Goal: Understand process/instructions: Understand process/instructions

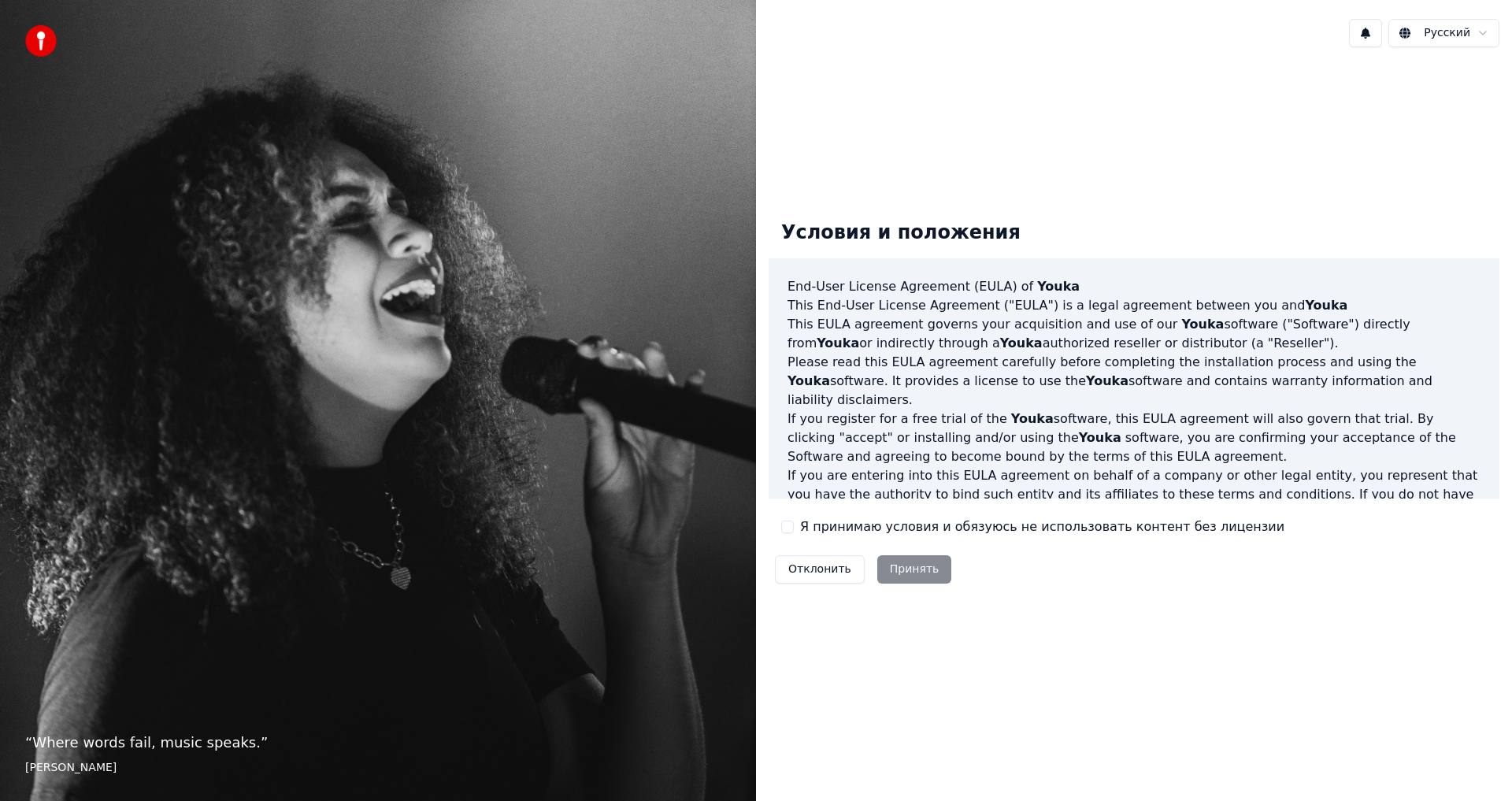
click at [908, 570] on div "Отклонить Принять" at bounding box center [863, 570] width 189 height 41
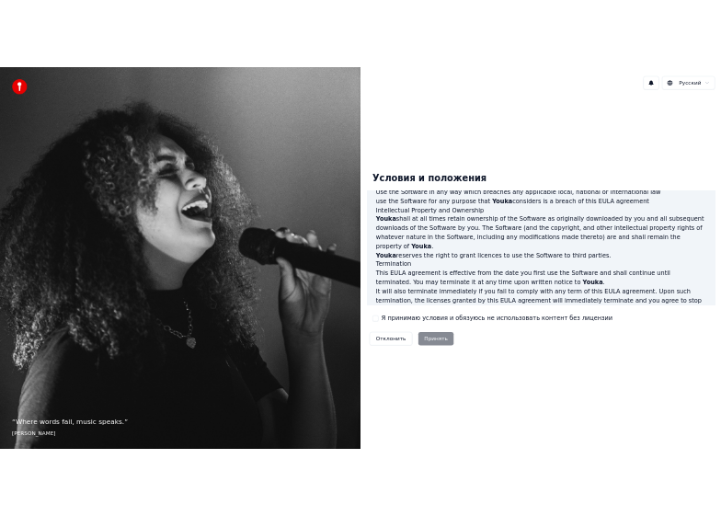
scroll to position [735, 0]
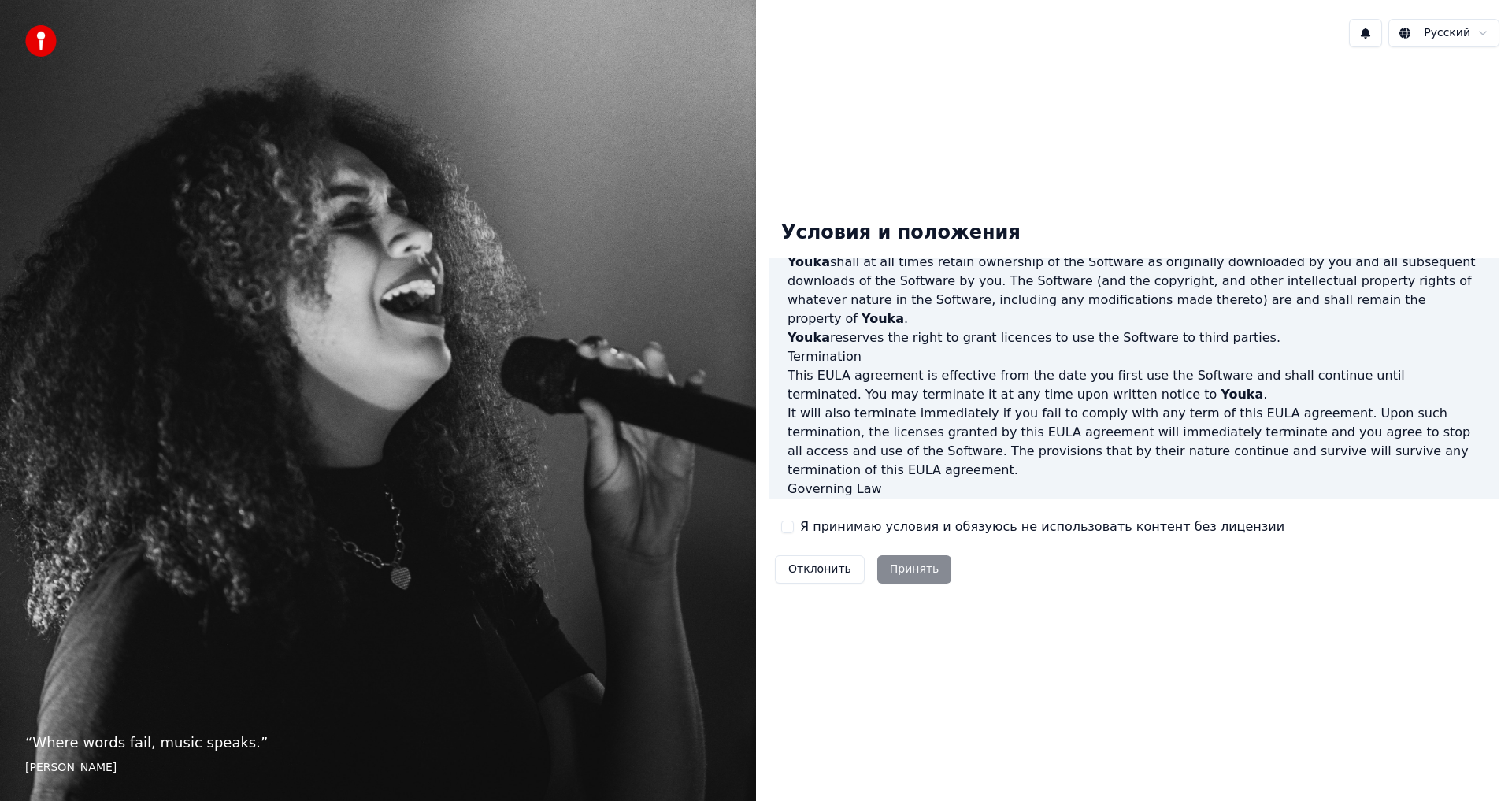
drag, startPoint x: 1014, startPoint y: 469, endPoint x: 994, endPoint y: 475, distance: 20.9
click at [994, 499] on p "This [PERSON_NAME] agreement, and any dispute arising out of or in connection w…" at bounding box center [1134, 517] width 693 height 38
click at [899, 571] on div "Отклонить Принять" at bounding box center [863, 570] width 189 height 41
click at [43, 38] on img at bounding box center [40, 40] width 32 height 32
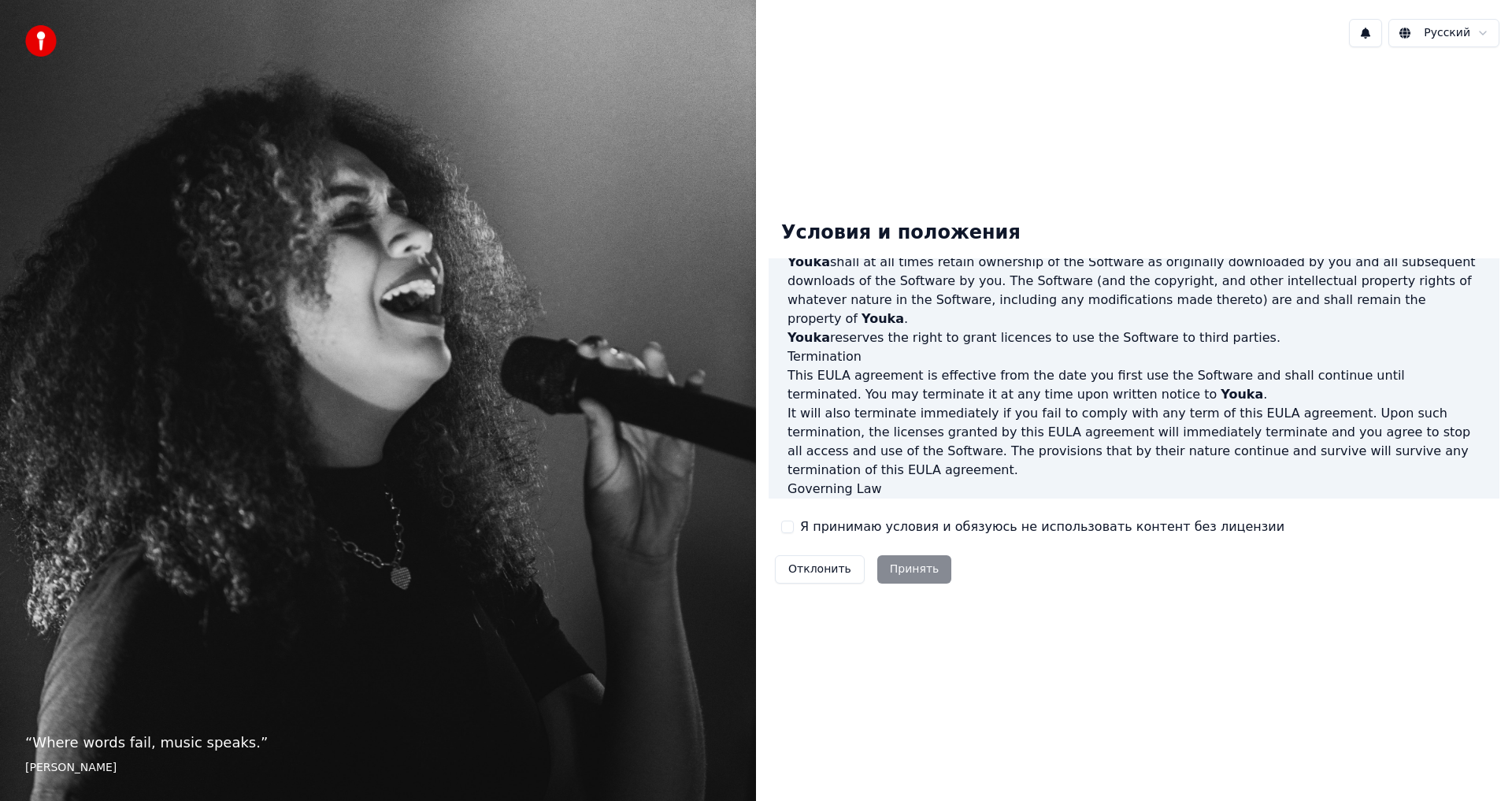
click at [142, 748] on p "“ Where words fail, music speaks. ”" at bounding box center [378, 743] width 705 height 22
click at [179, 744] on p "“ Where words fail, music speaks. ”" at bounding box center [378, 743] width 705 height 22
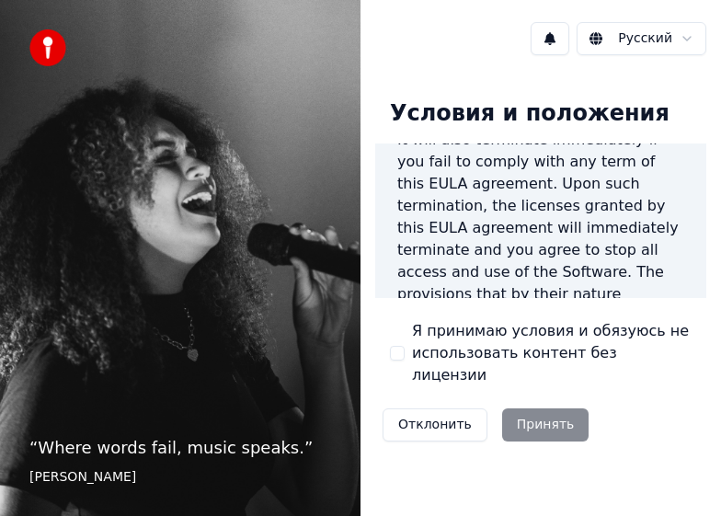
scroll to position [2361, 0]
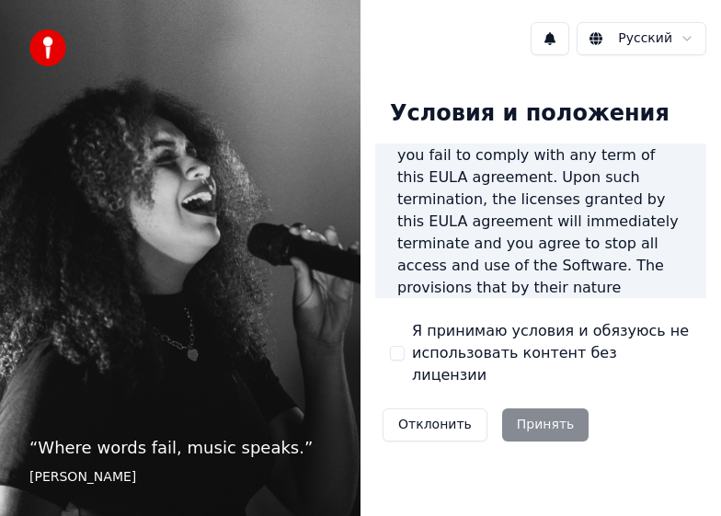
click at [517, 401] on div "Отклонить Принять" at bounding box center [485, 425] width 221 height 48
click at [507, 407] on div "Отклонить Принять" at bounding box center [485, 425] width 221 height 48
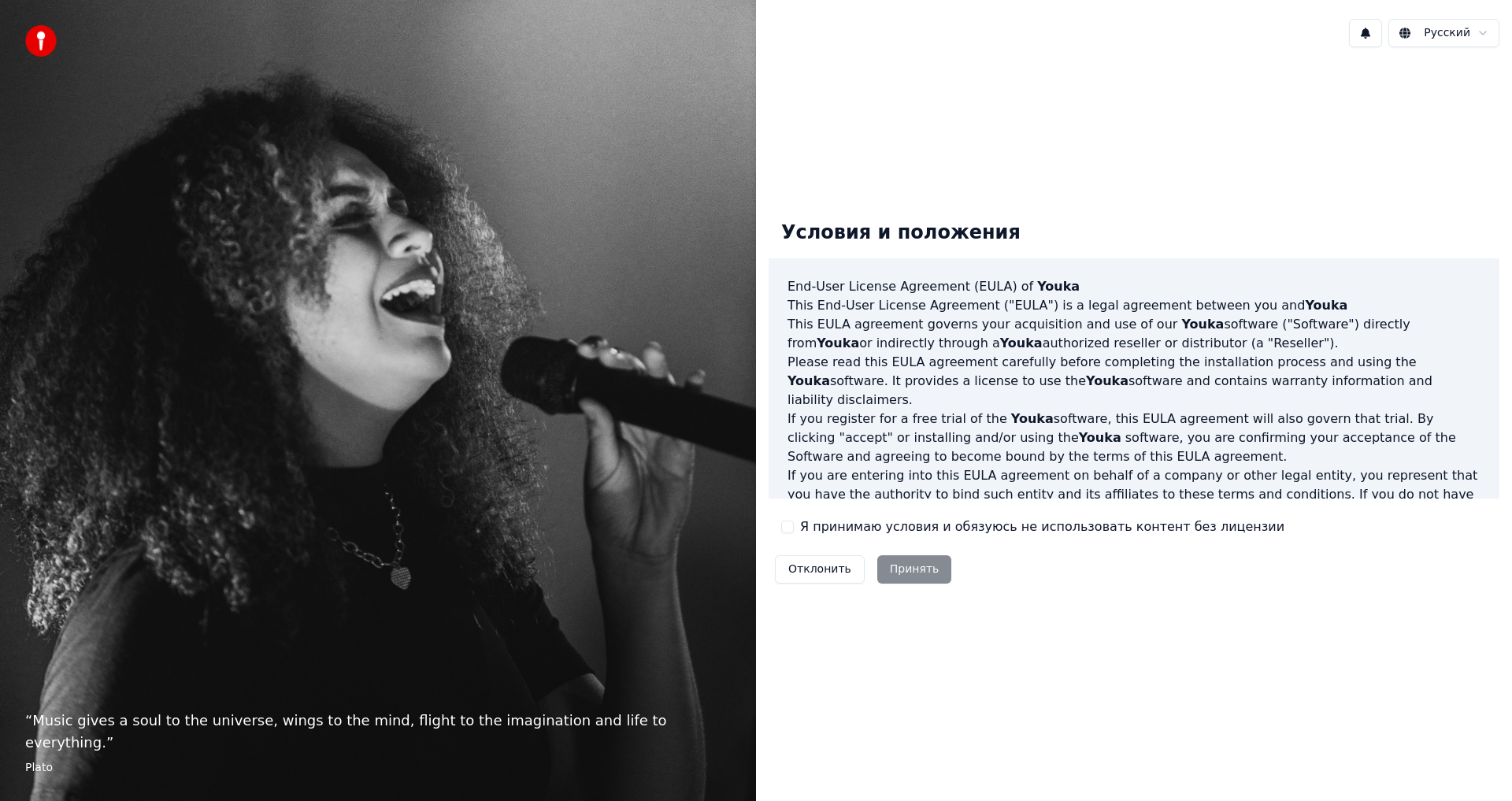
click at [914, 568] on div "Отклонить Принять" at bounding box center [863, 570] width 189 height 41
click at [818, 569] on button "Отклонить" at bounding box center [819, 569] width 90 height 28
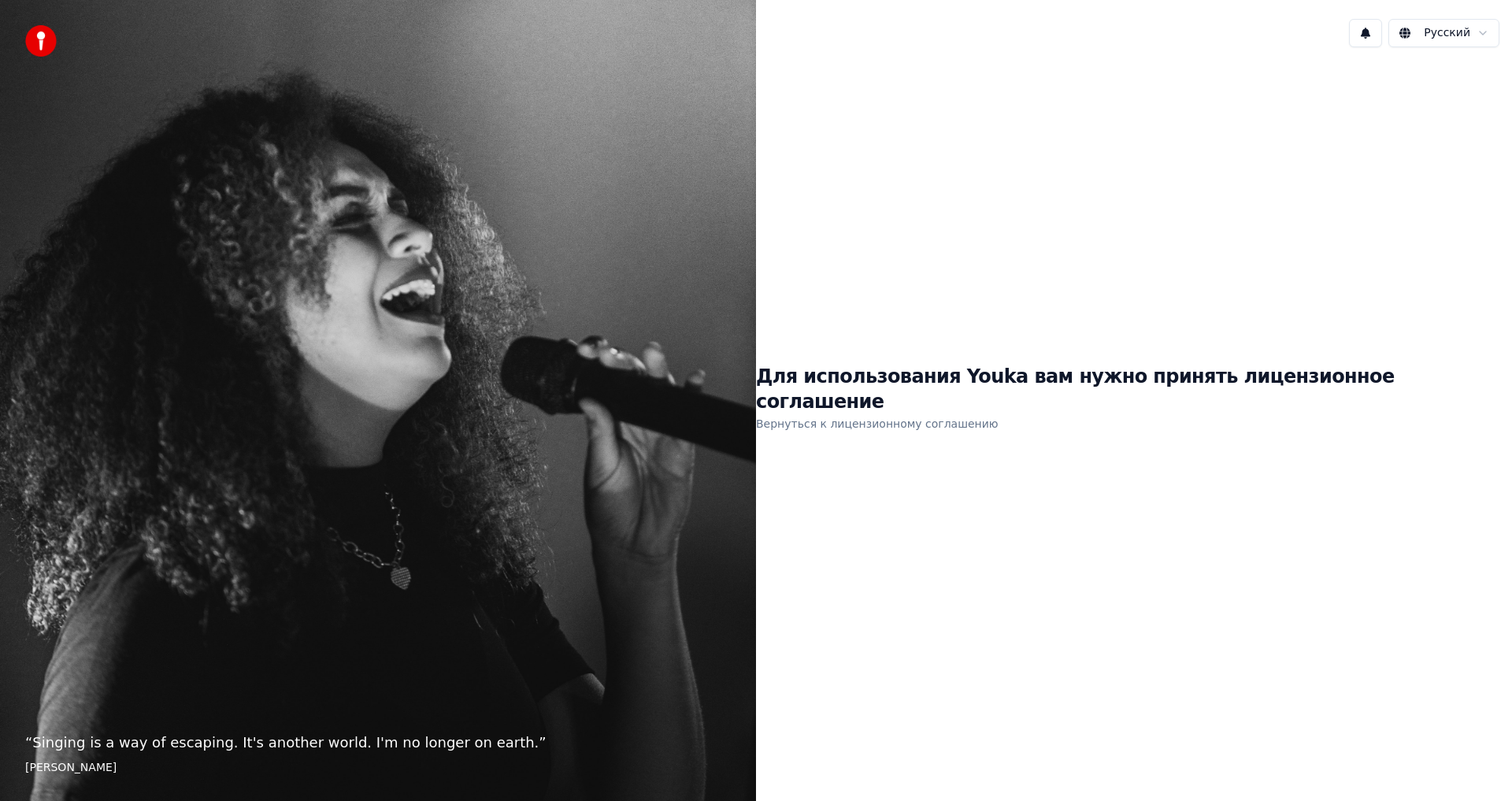
click at [916, 412] on link "Вернуться к лицензионному соглашению" at bounding box center [877, 423] width 242 height 25
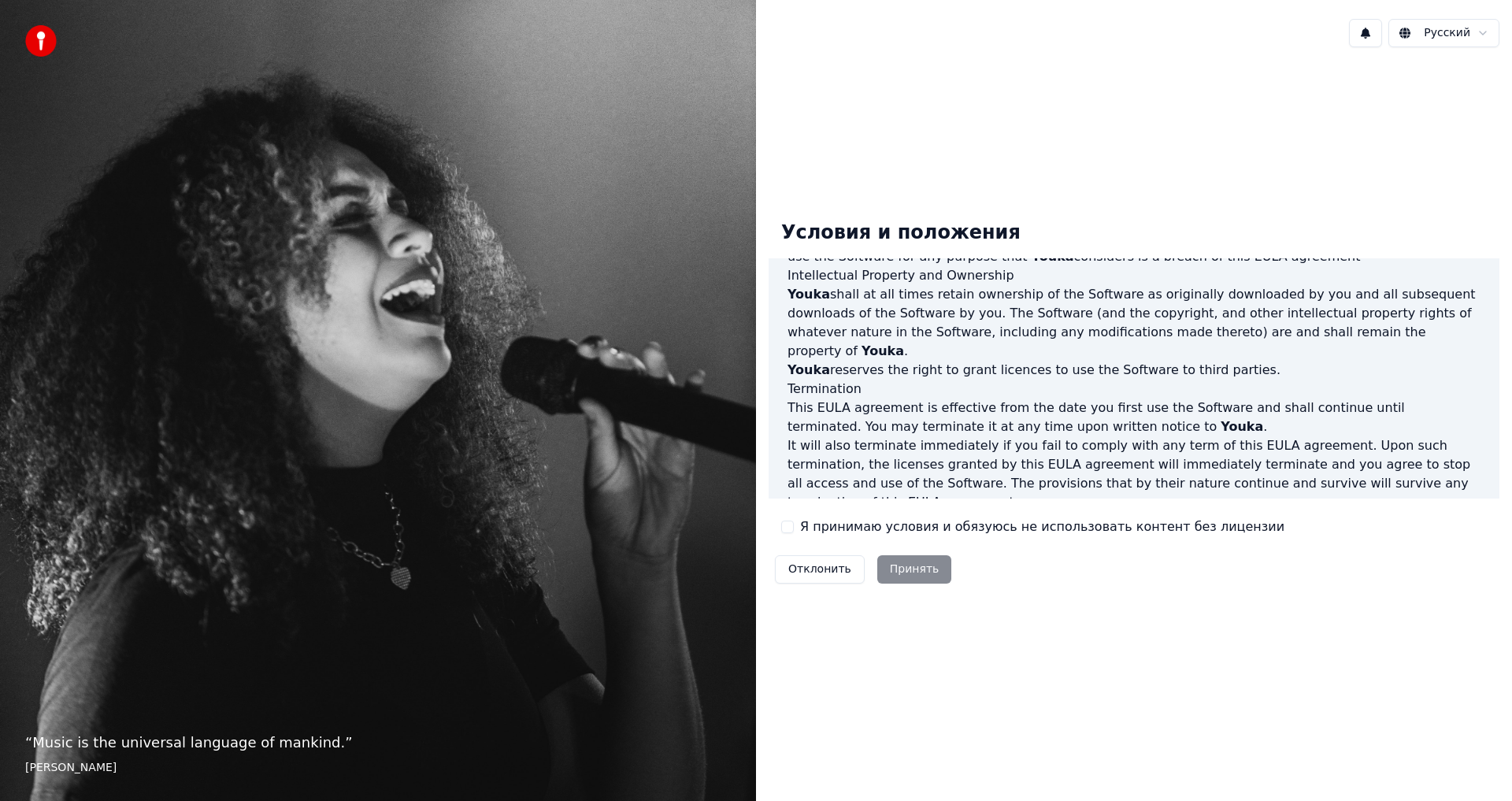
scroll to position [630, 0]
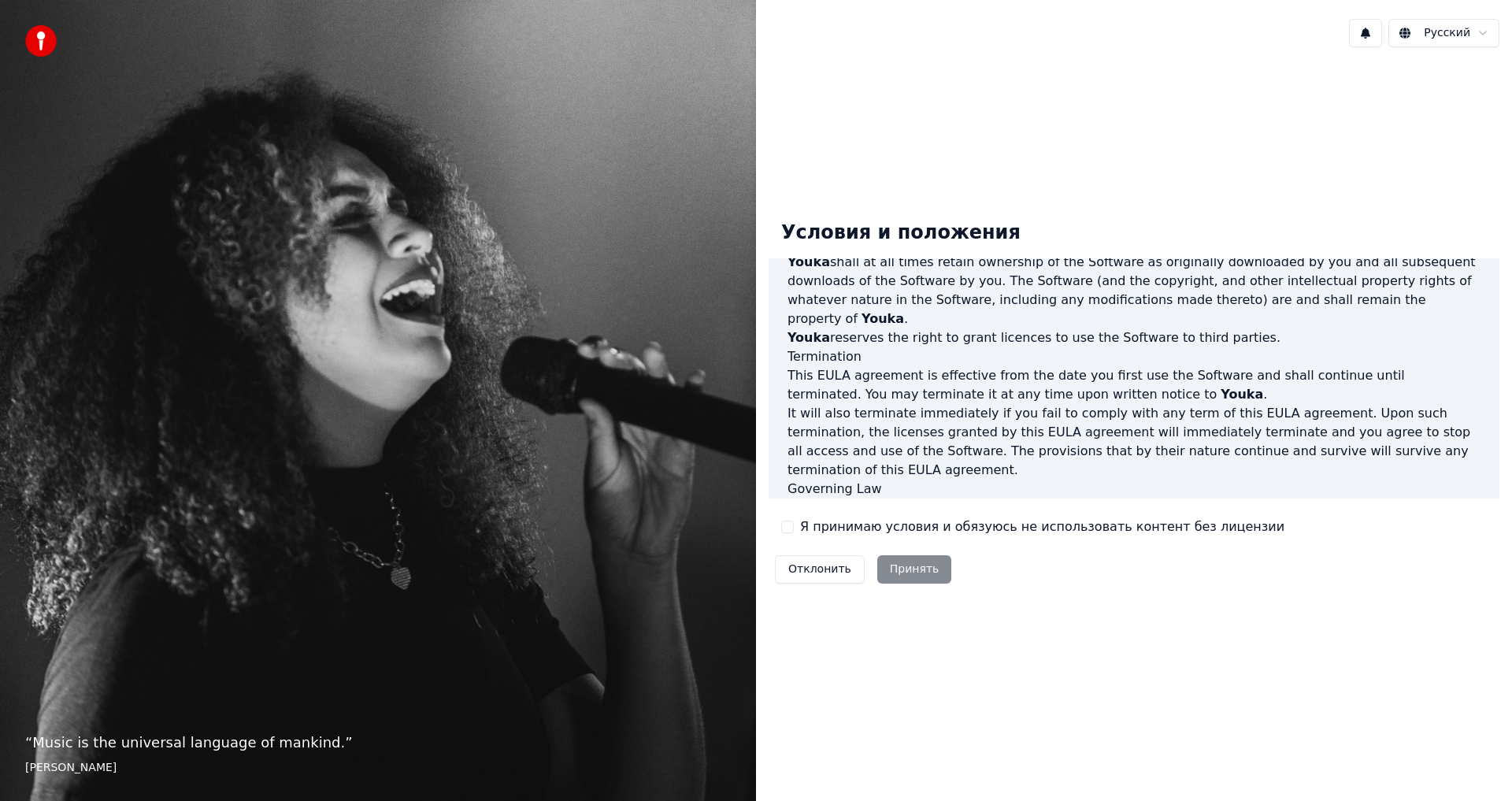
drag, startPoint x: 786, startPoint y: 445, endPoint x: 1122, endPoint y: 486, distance: 338.5
click at [1122, 486] on div "End-User License Agreement ([PERSON_NAME]) of Youka This End-User License Agree…" at bounding box center [1134, 379] width 730 height 240
copy p "This [PERSON_NAME] agreement, and any dispute arising out of or in connection w…"
click at [887, 571] on div "Отклонить Принять" at bounding box center [863, 570] width 189 height 41
click at [39, 35] on img at bounding box center [40, 40] width 32 height 32
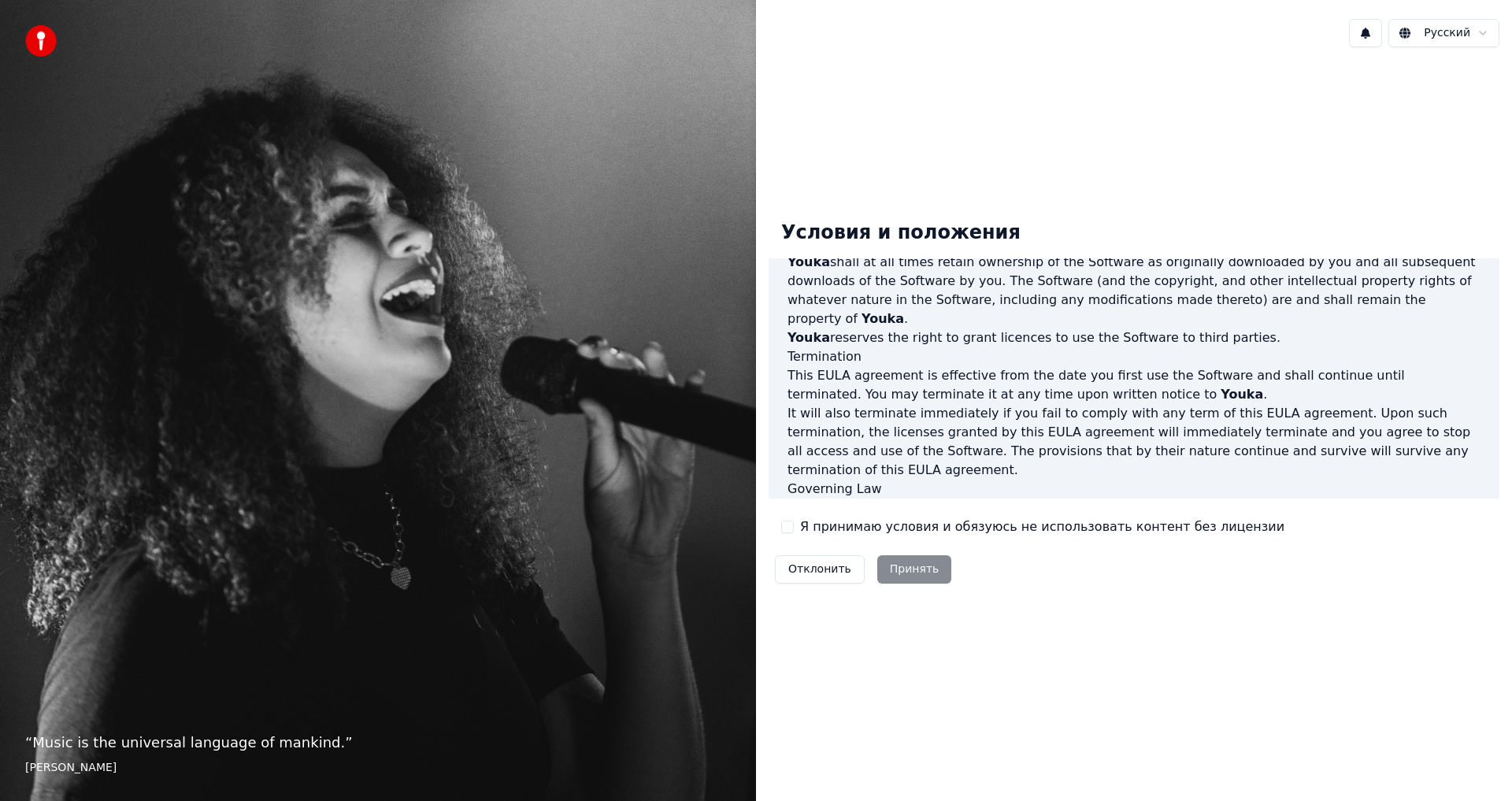
click at [139, 741] on p "“ Music is the universal language of mankind. ”" at bounding box center [378, 743] width 705 height 22
click at [123, 768] on footer "[PERSON_NAME]" at bounding box center [378, 768] width 705 height 15
click at [45, 760] on footer "[PERSON_NAME]" at bounding box center [378, 768] width 705 height 15
click at [543, 556] on div "“ Music is the universal language of mankind. ” [PERSON_NAME]" at bounding box center [378, 400] width 756 height 801
click at [562, 357] on div "“ Music is the universal language of mankind. ” [PERSON_NAME]" at bounding box center [378, 400] width 756 height 801
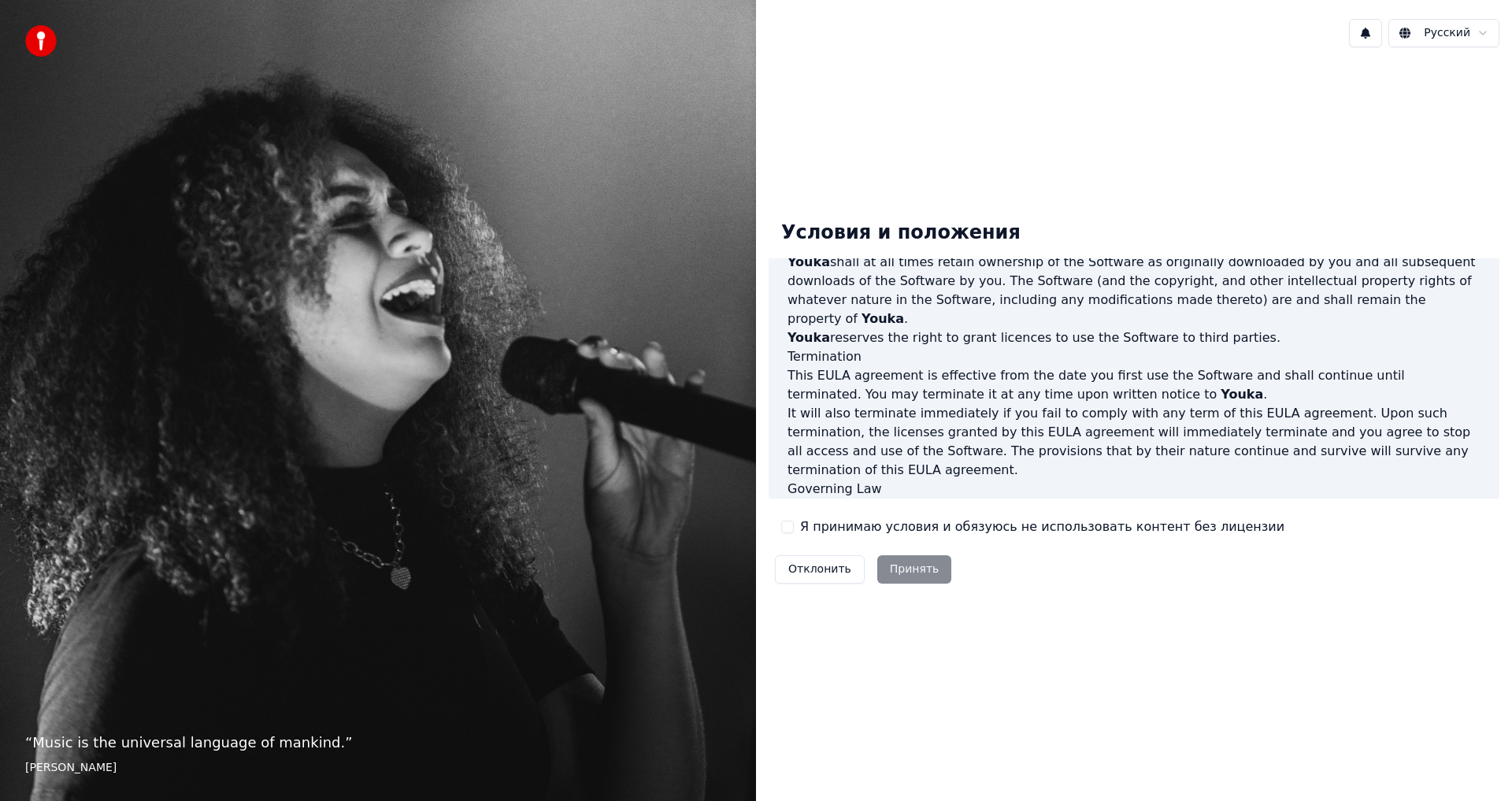
click at [624, 262] on div "“ Music is the universal language of mankind. ” [PERSON_NAME]" at bounding box center [378, 400] width 756 height 801
click at [895, 218] on div "Условия и положения" at bounding box center [901, 233] width 265 height 51
click at [937, 225] on div "Условия и положения" at bounding box center [901, 233] width 265 height 51
click at [1063, 218] on div "Условия и положения End-User License Agreement ([PERSON_NAME]) of Youka This En…" at bounding box center [1134, 399] width 730 height 382
click at [1065, 219] on div "Условия и положения End-User License Agreement ([PERSON_NAME]) of Youka This En…" at bounding box center [1134, 399] width 730 height 382
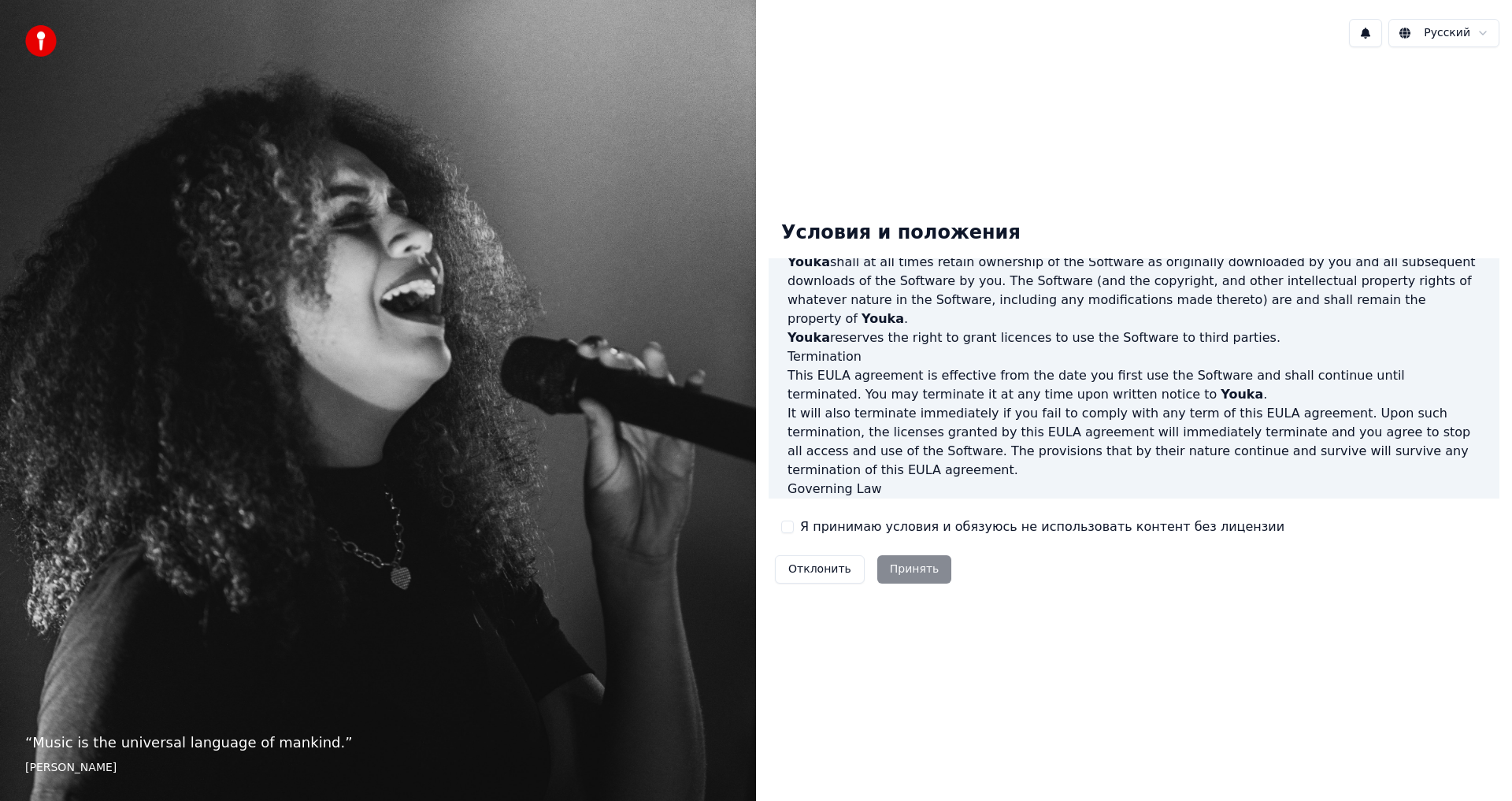
click at [1066, 219] on div "Условия и положения End-User License Agreement ([PERSON_NAME]) of Youka This En…" at bounding box center [1134, 399] width 730 height 382
drag, startPoint x: 1085, startPoint y: 211, endPoint x: 1320, endPoint y: 78, distance: 270.0
click at [1092, 211] on div "Условия и положения End-User License Agreement ([PERSON_NAME]) of Youka This En…" at bounding box center [1134, 399] width 730 height 382
click at [1372, 34] on button at bounding box center [1365, 33] width 33 height 28
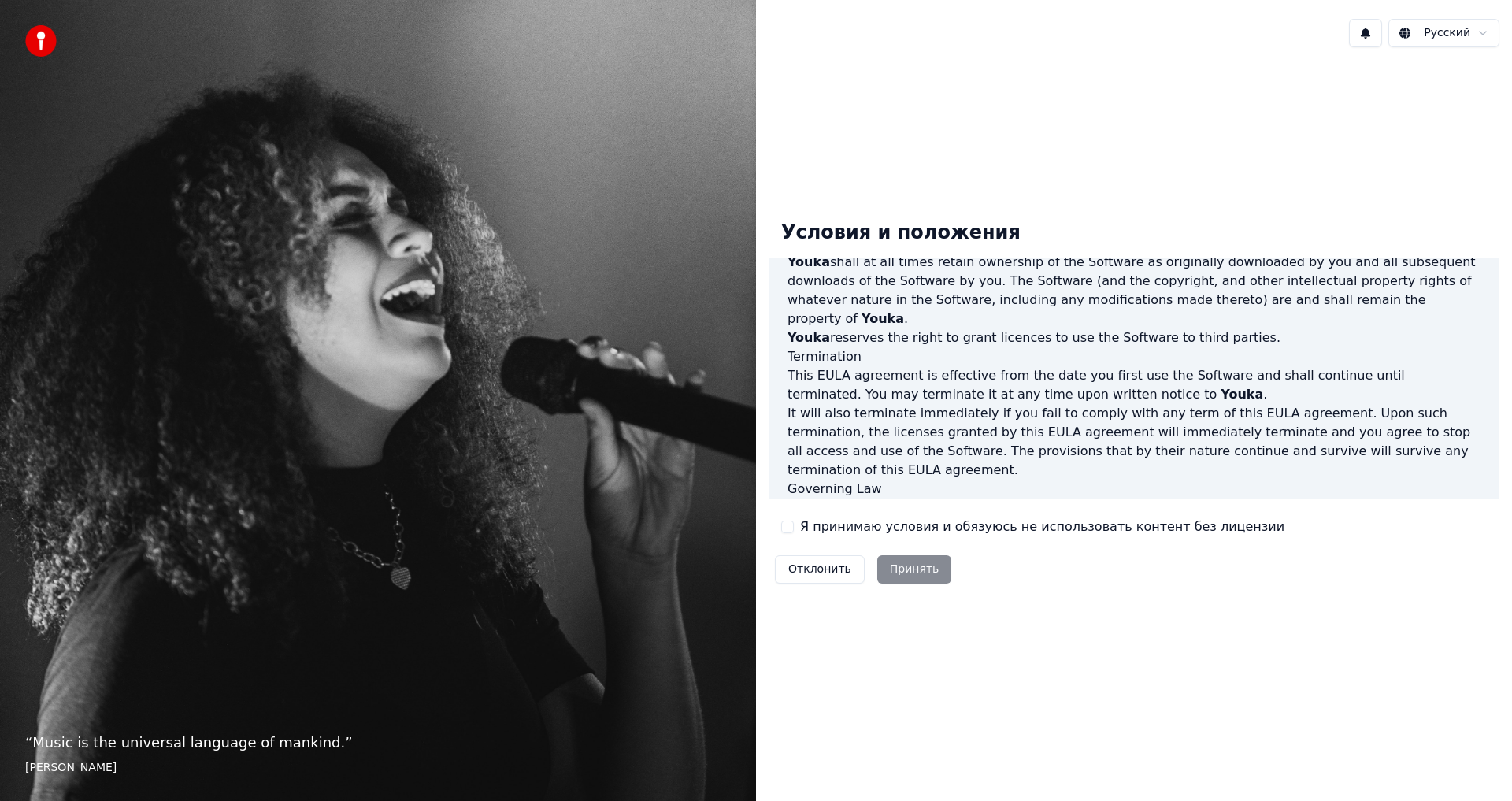
click at [888, 572] on div "Отклонить Принять" at bounding box center [863, 570] width 189 height 41
click at [900, 565] on div "Отклонить Принять" at bounding box center [863, 570] width 189 height 41
click at [900, 565] on div "Отклонить Принять" at bounding box center [863, 570] width 189 height 41
click at [899, 565] on div "Отклонить Принять" at bounding box center [863, 570] width 189 height 41
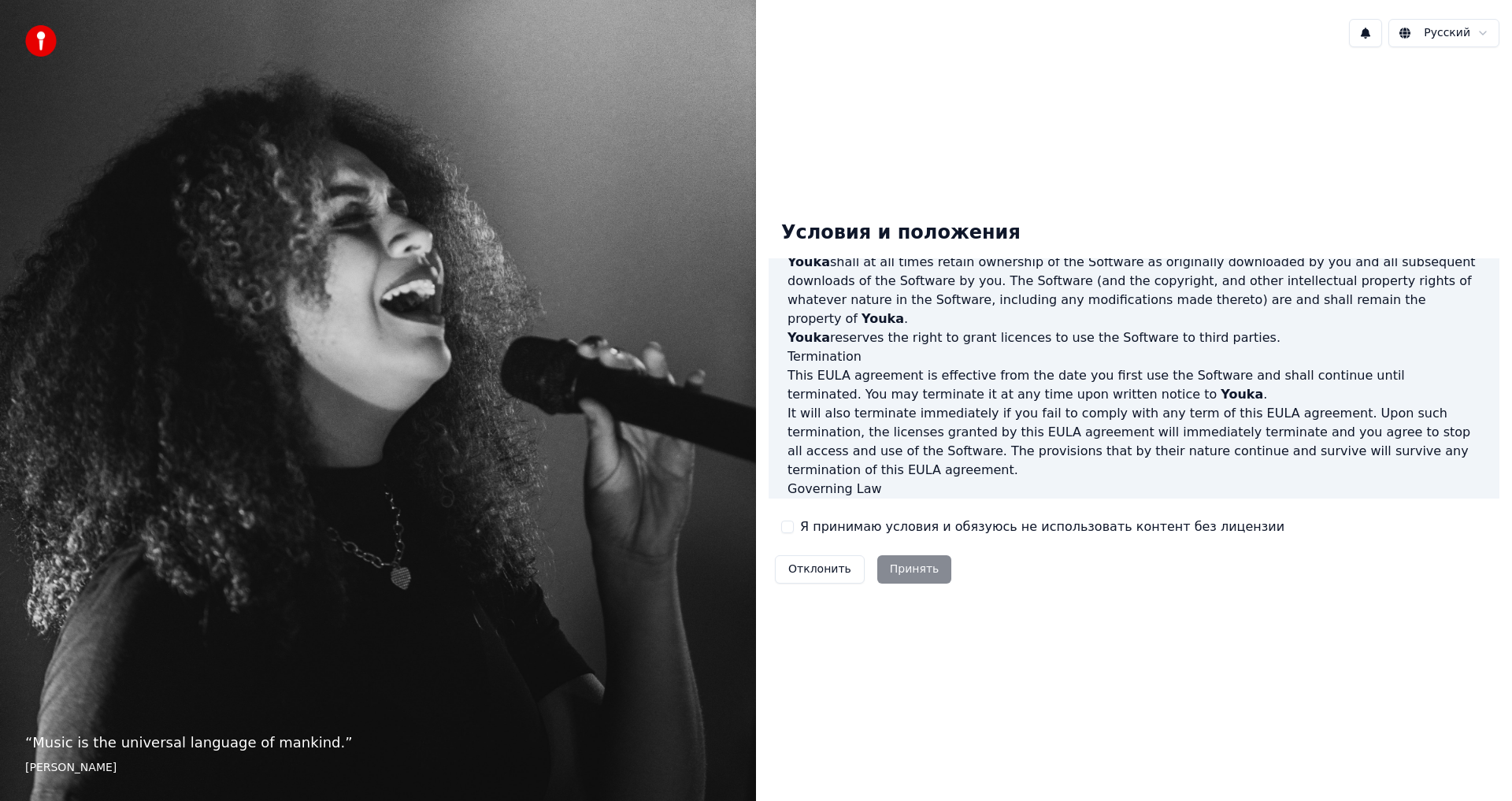
click at [899, 565] on div "Отклонить Принять" at bounding box center [863, 570] width 189 height 41
